Goal: Task Accomplishment & Management: Manage account settings

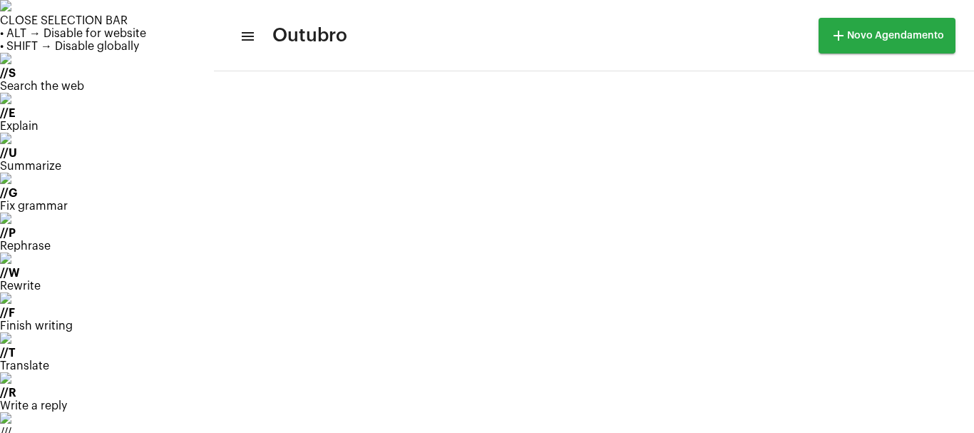
scroll to position [412, 0]
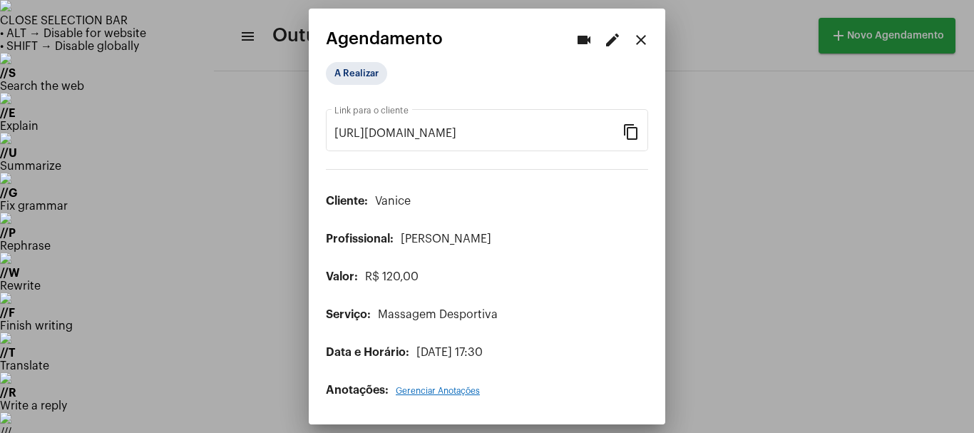
click at [610, 31] on mat-icon "edit" at bounding box center [612, 39] width 17 height 17
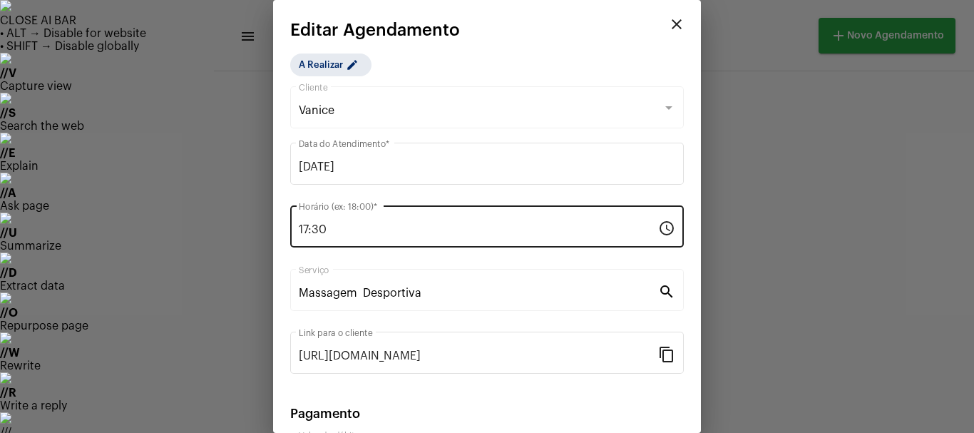
click at [341, 236] on div "17:30 Horário (ex: 18:00) *" at bounding box center [479, 225] width 360 height 45
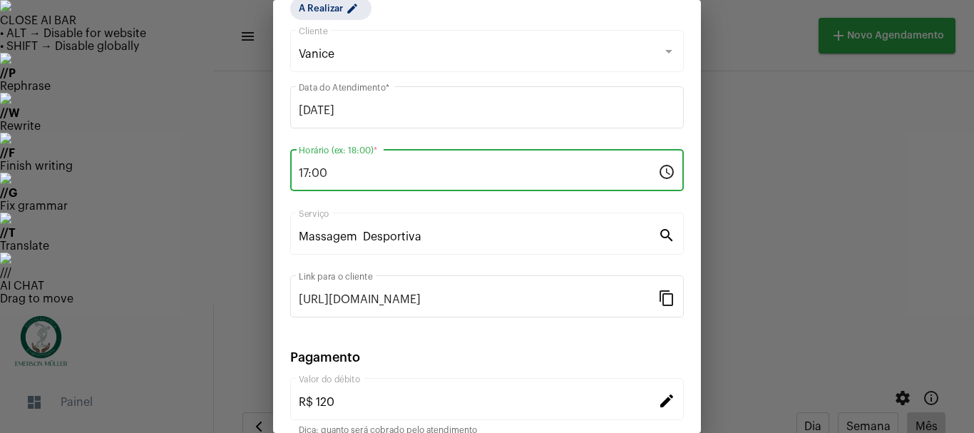
scroll to position [181, 0]
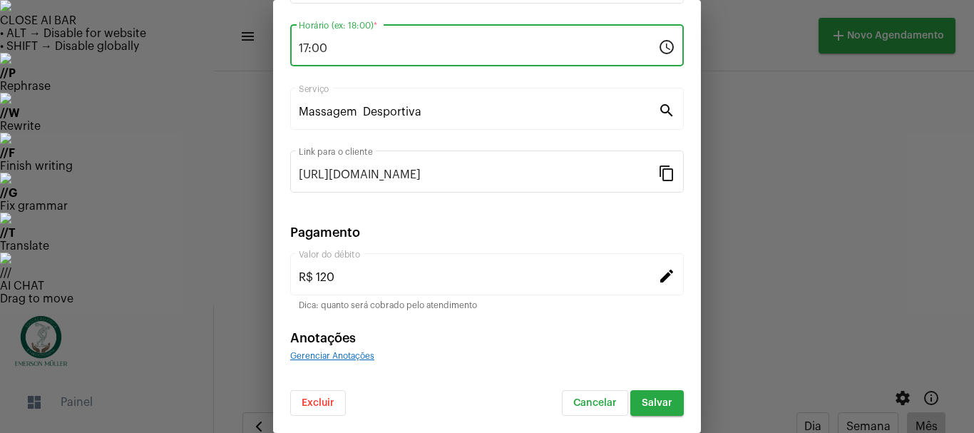
type input "17:00"
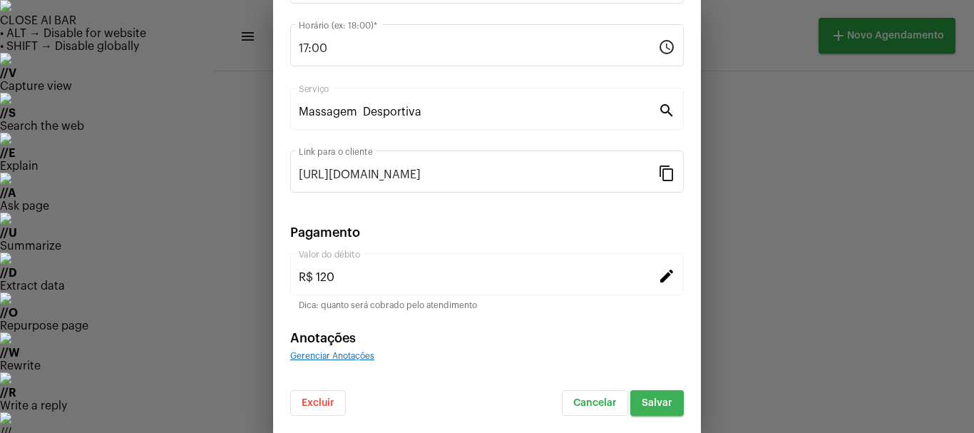
click at [642, 414] on button "Salvar" at bounding box center [658, 403] width 54 height 26
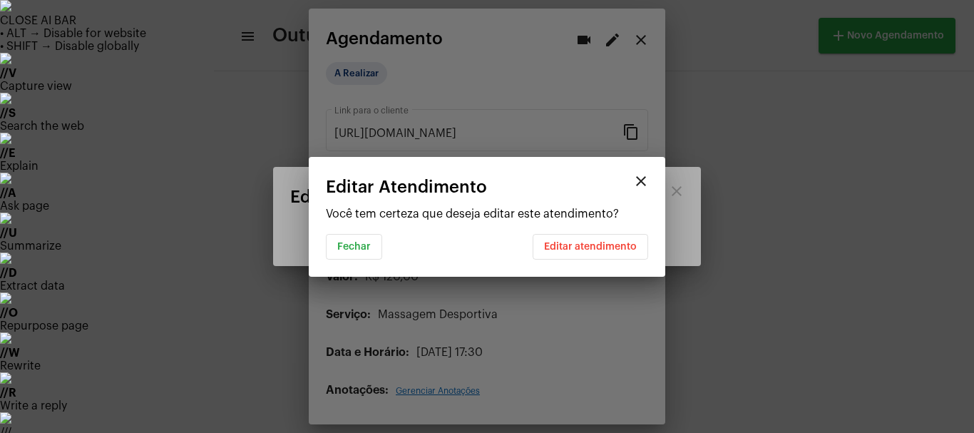
scroll to position [0, 0]
click at [594, 247] on span "Editar atendimento" at bounding box center [590, 247] width 93 height 10
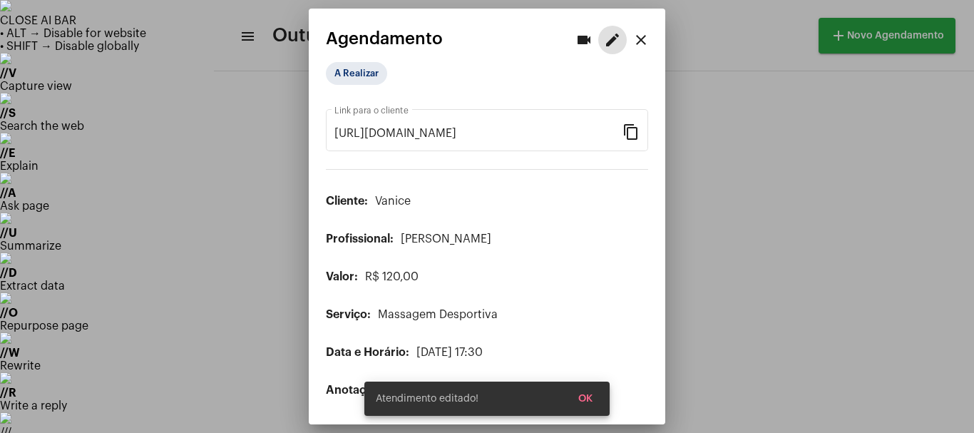
click at [586, 400] on span "OK" at bounding box center [586, 399] width 14 height 10
click at [641, 41] on mat-icon "close" at bounding box center [641, 39] width 17 height 17
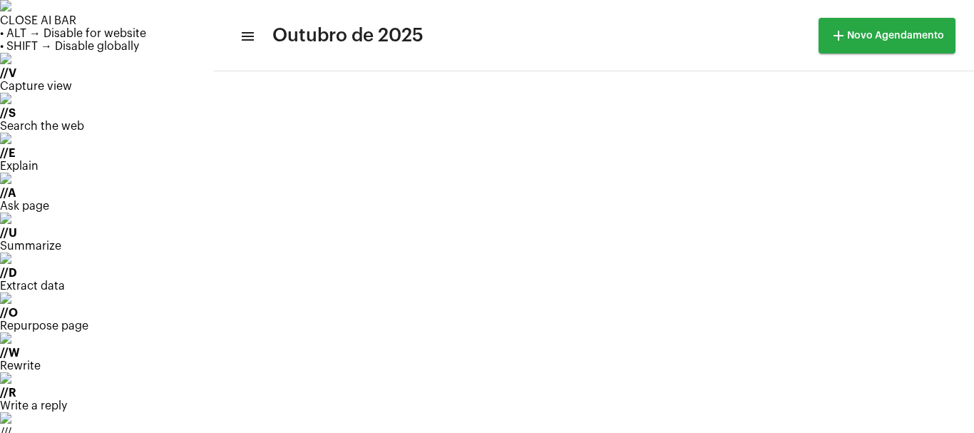
scroll to position [95, 0]
